Goal: Book appointment/travel/reservation

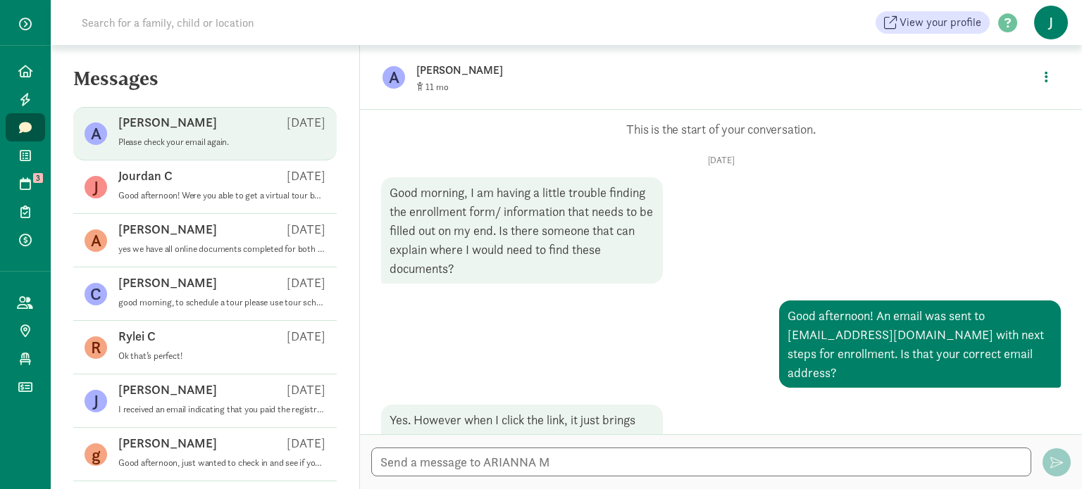
scroll to position [64, 0]
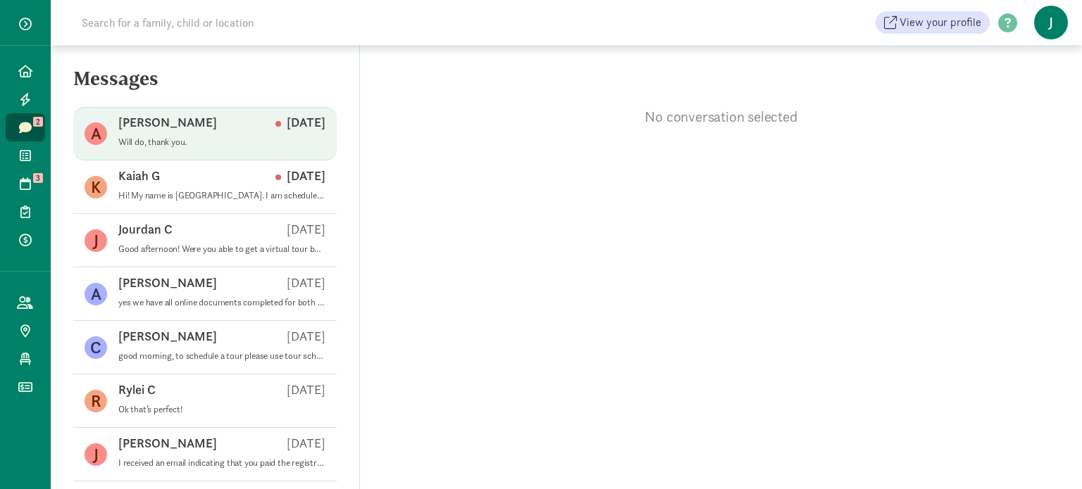
click at [200, 126] on div "[PERSON_NAME] M [DATE]" at bounding box center [221, 125] width 207 height 23
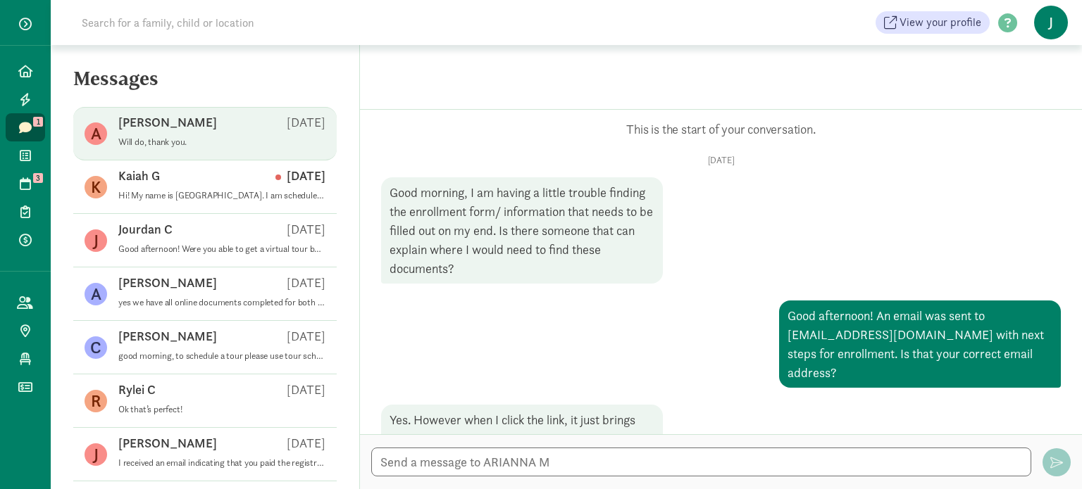
scroll to position [111, 0]
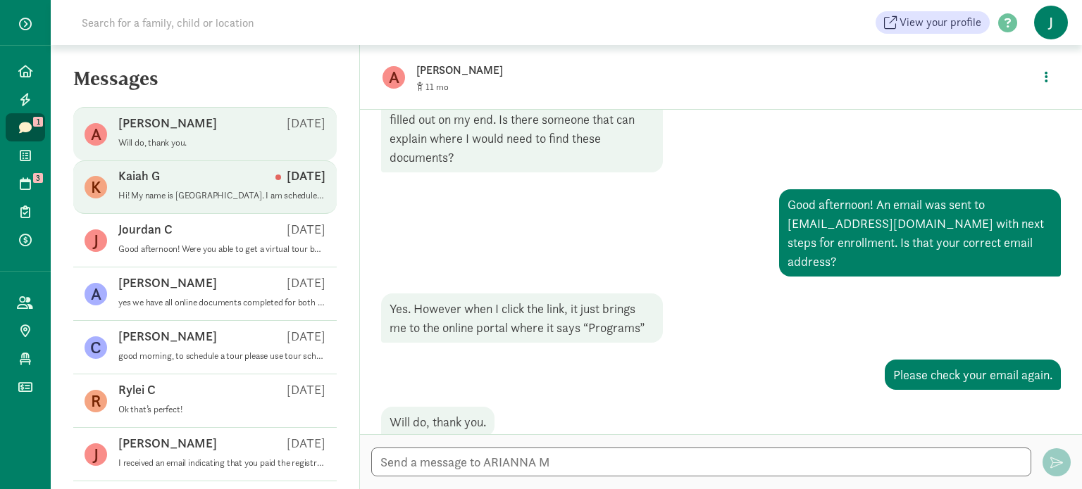
click at [201, 185] on div "Kaiah G [DATE]" at bounding box center [221, 179] width 207 height 23
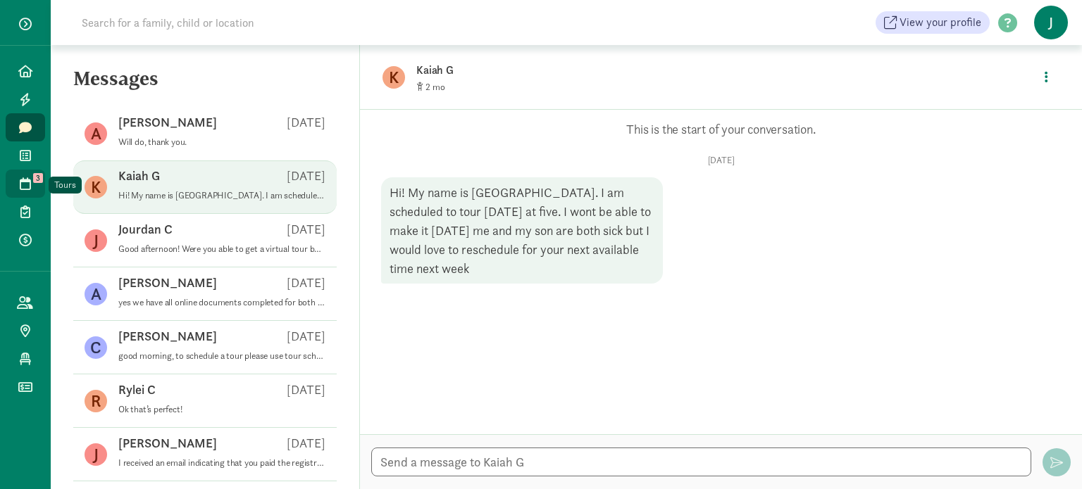
click at [23, 181] on icon at bounding box center [25, 183] width 11 height 13
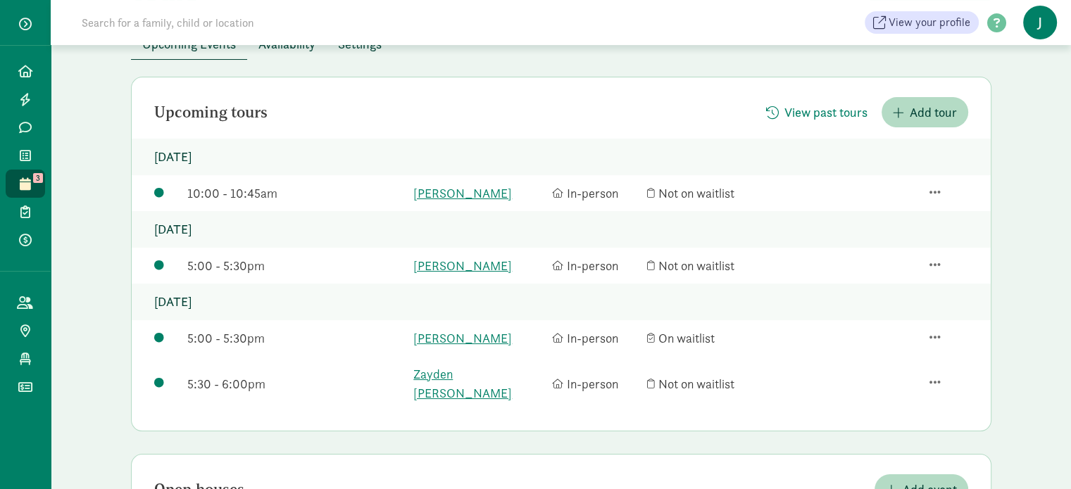
scroll to position [96, 0]
click at [937, 114] on span "Add tour" at bounding box center [933, 111] width 47 height 19
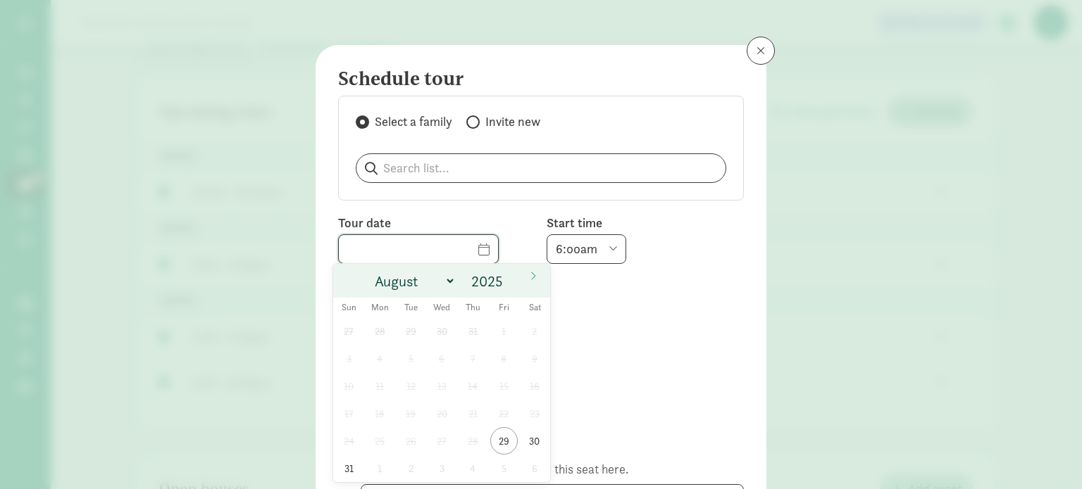
click at [458, 250] on input "text" at bounding box center [418, 249] width 159 height 28
click at [537, 274] on icon at bounding box center [533, 276] width 8 height 10
select select "8"
click at [634, 312] on div "15 minutes 30 minutes 45 minutes 60 minutes" at bounding box center [541, 321] width 406 height 30
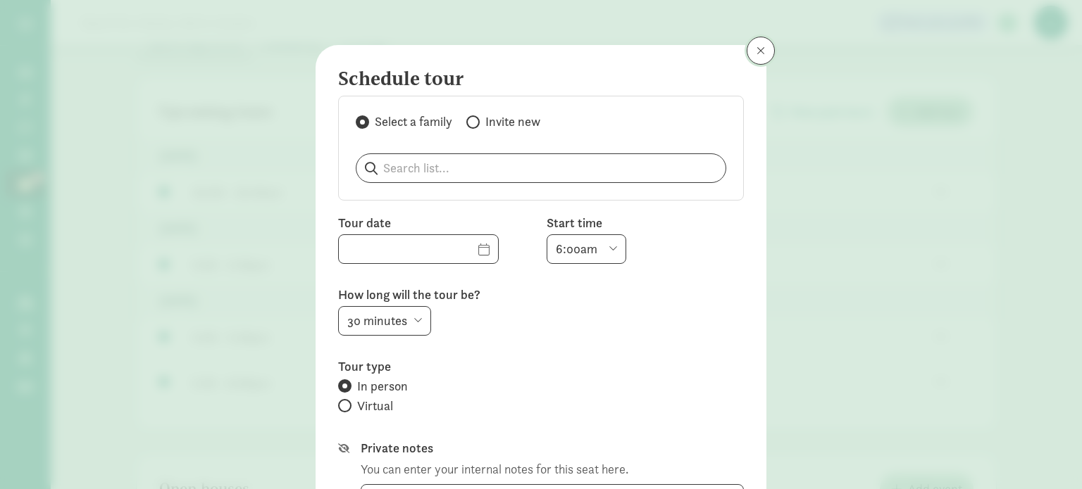
click at [756, 53] on span at bounding box center [760, 50] width 8 height 11
